Goal: Task Accomplishment & Management: Manage account settings

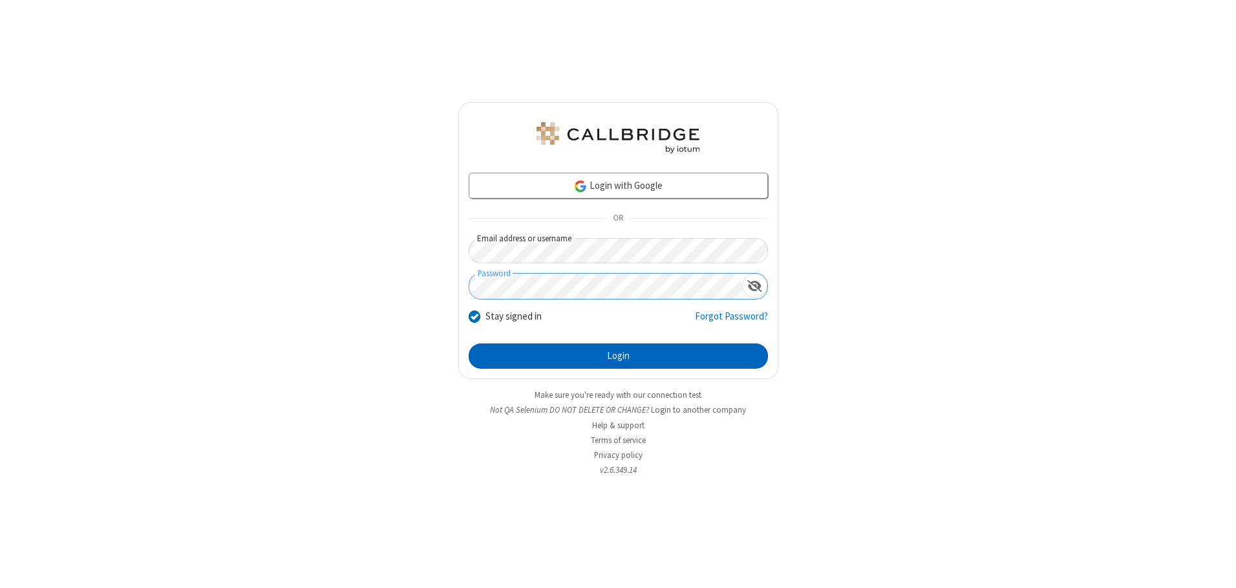
click at [618, 356] on button "Login" at bounding box center [618, 356] width 299 height 26
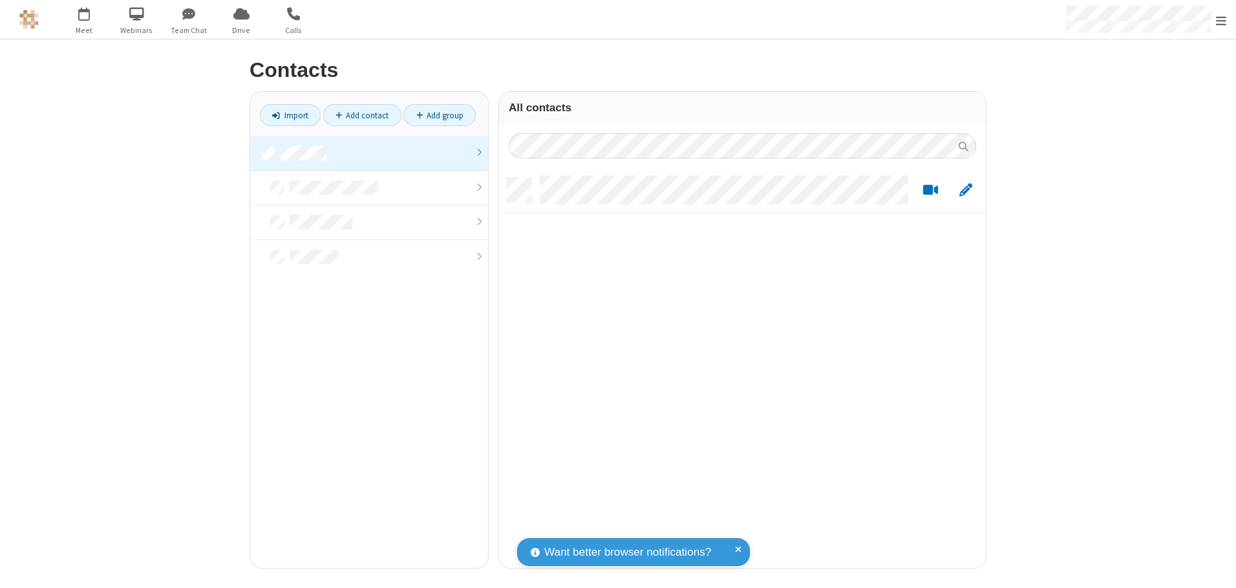
scroll to position [390, 477]
click at [369, 153] on link at bounding box center [369, 153] width 238 height 35
click at [966, 189] on span "Edit" at bounding box center [966, 190] width 13 height 16
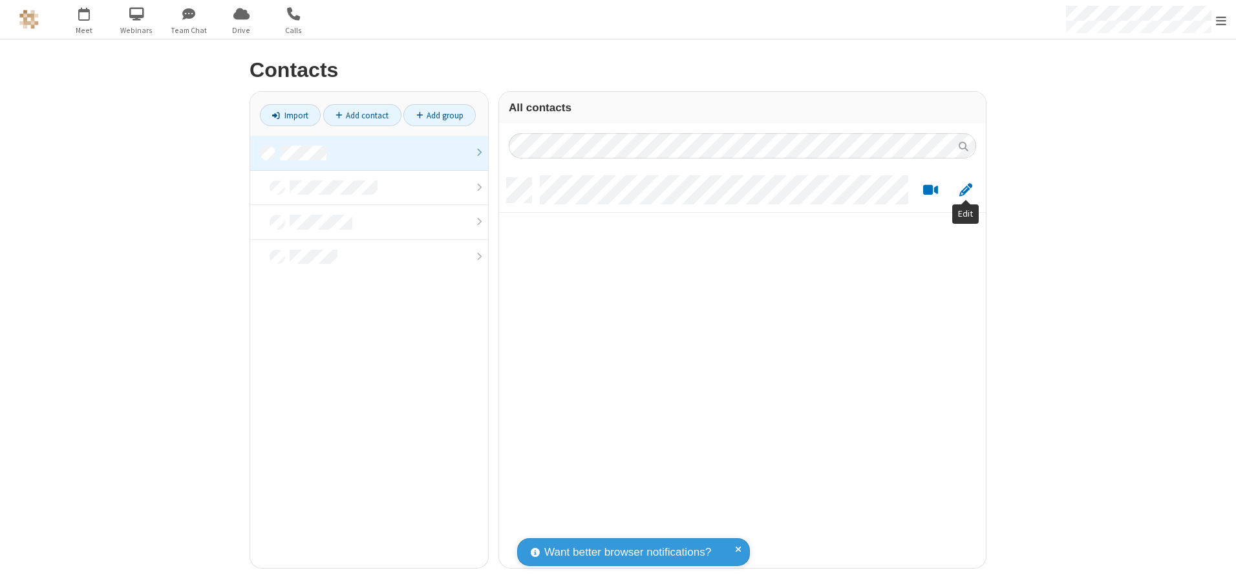
scroll to position [390, 477]
click at [369, 153] on link at bounding box center [369, 153] width 238 height 35
